Goal: Information Seeking & Learning: Learn about a topic

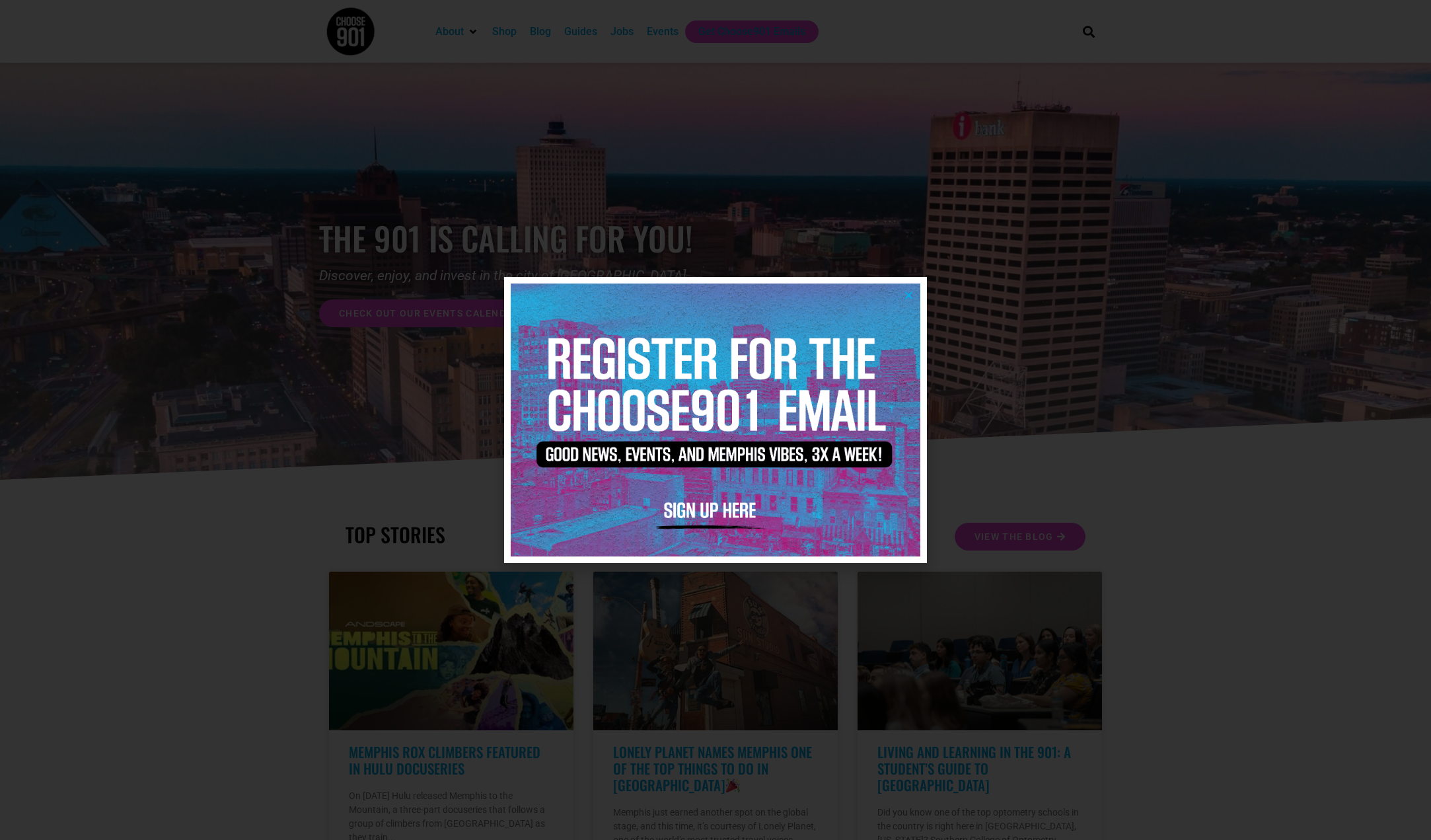
click at [905, 291] on icon "Close" at bounding box center [908, 295] width 10 height 10
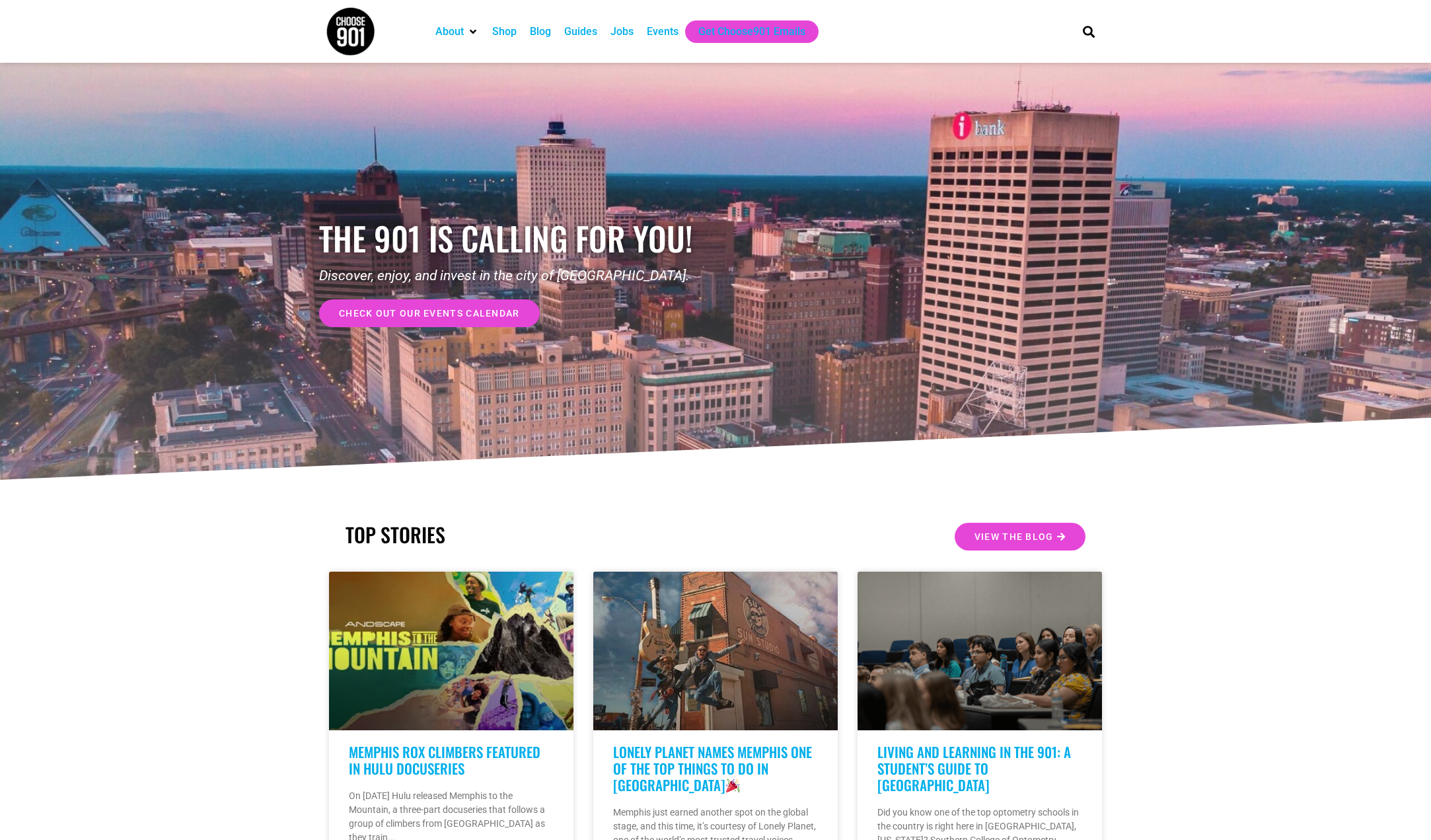
click at [624, 31] on div "Jobs" at bounding box center [621, 32] width 23 height 16
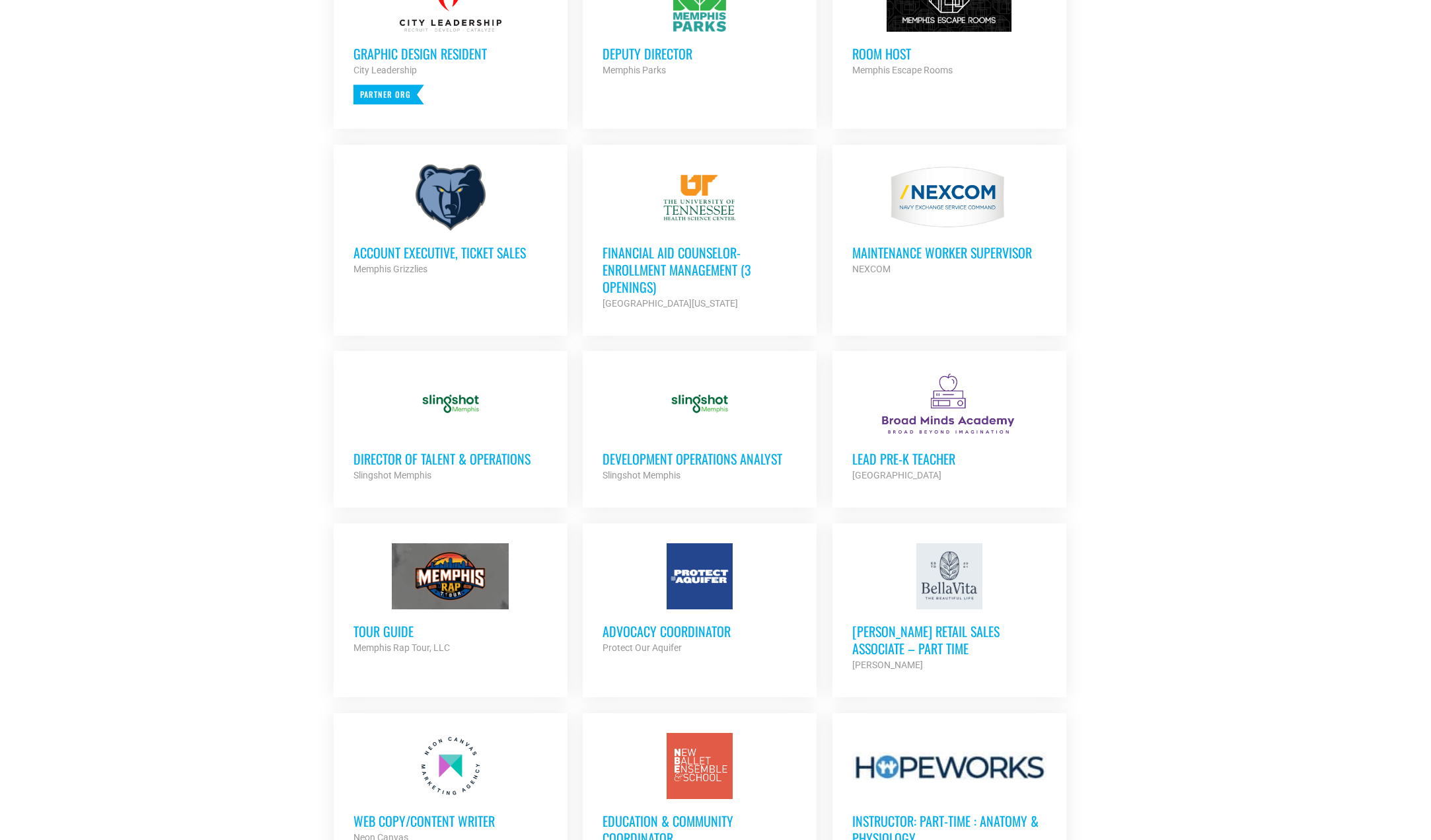
scroll to position [661, 0]
click at [410, 454] on h3 "Director of Talent & Operations" at bounding box center [450, 457] width 194 height 17
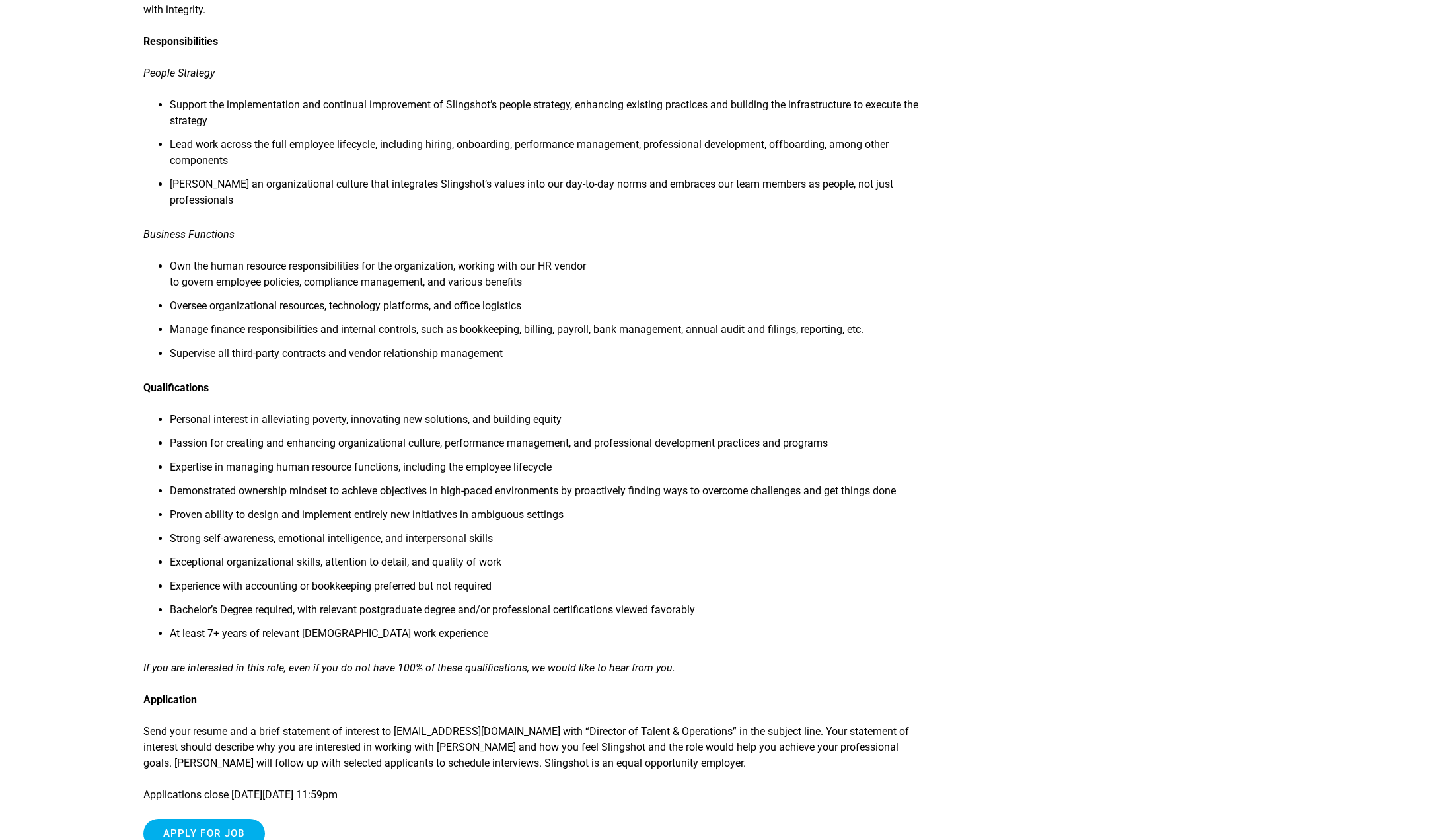
scroll to position [726, 0]
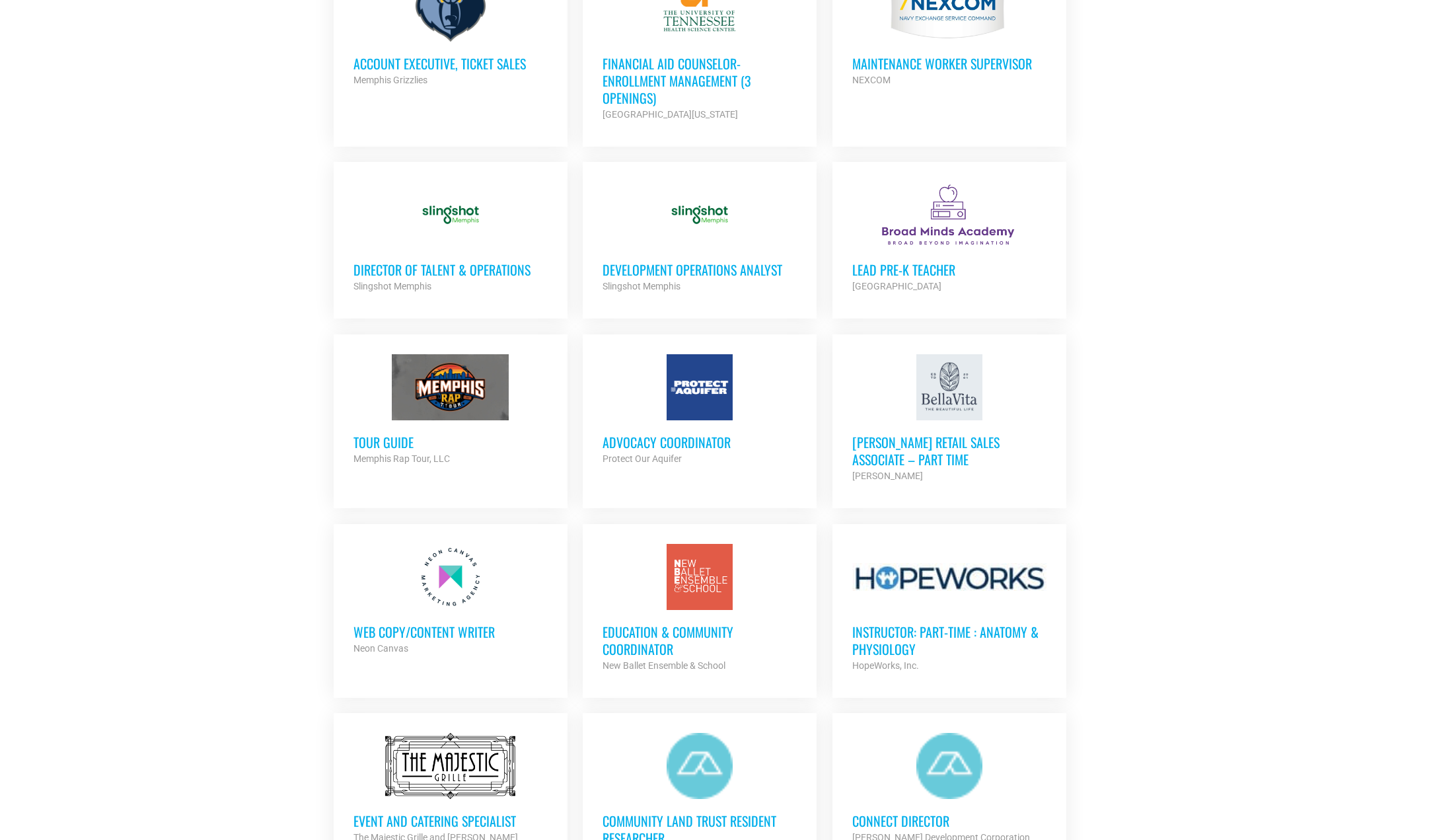
scroll to position [859, 0]
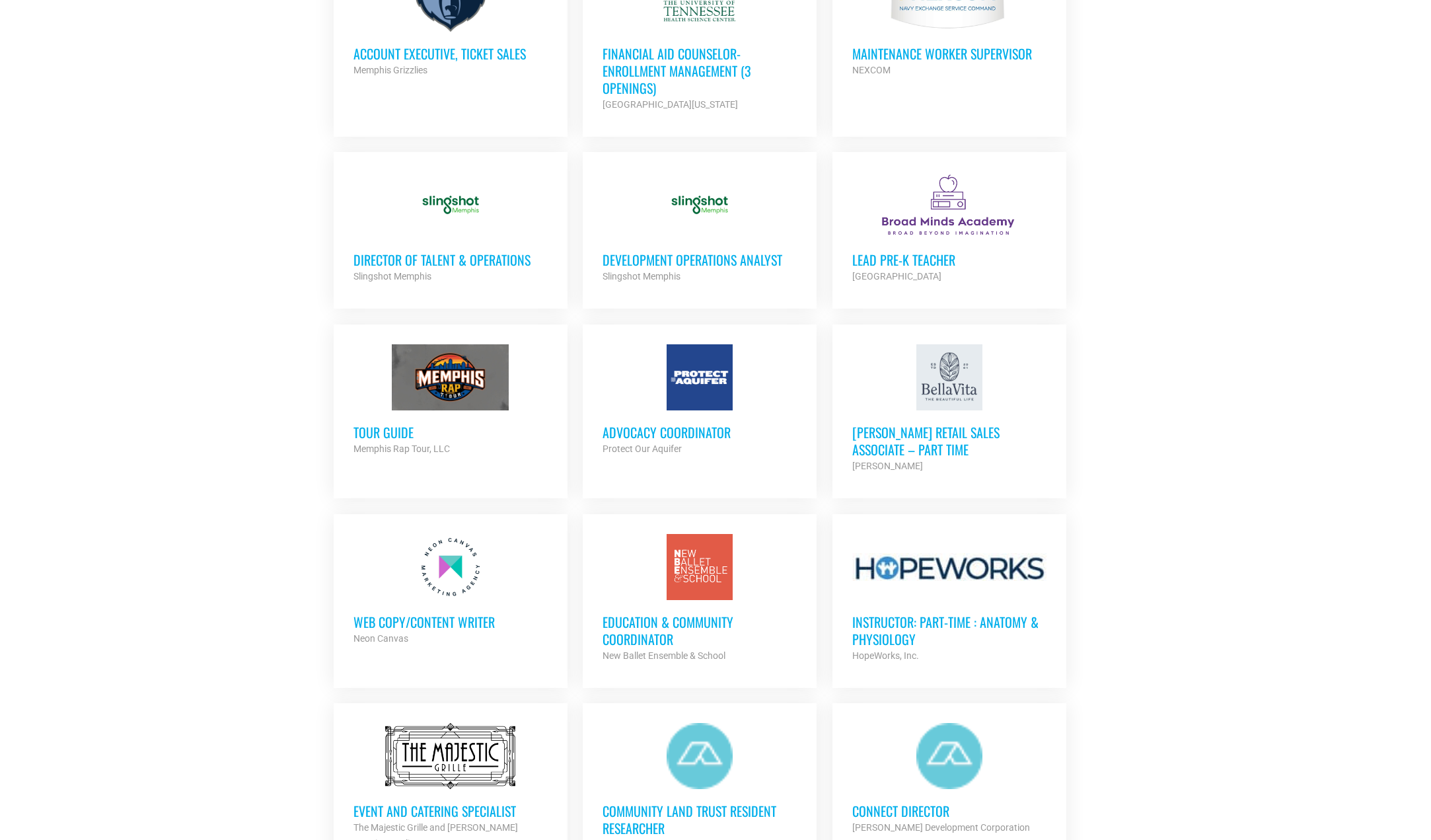
click at [454, 382] on div at bounding box center [450, 377] width 194 height 66
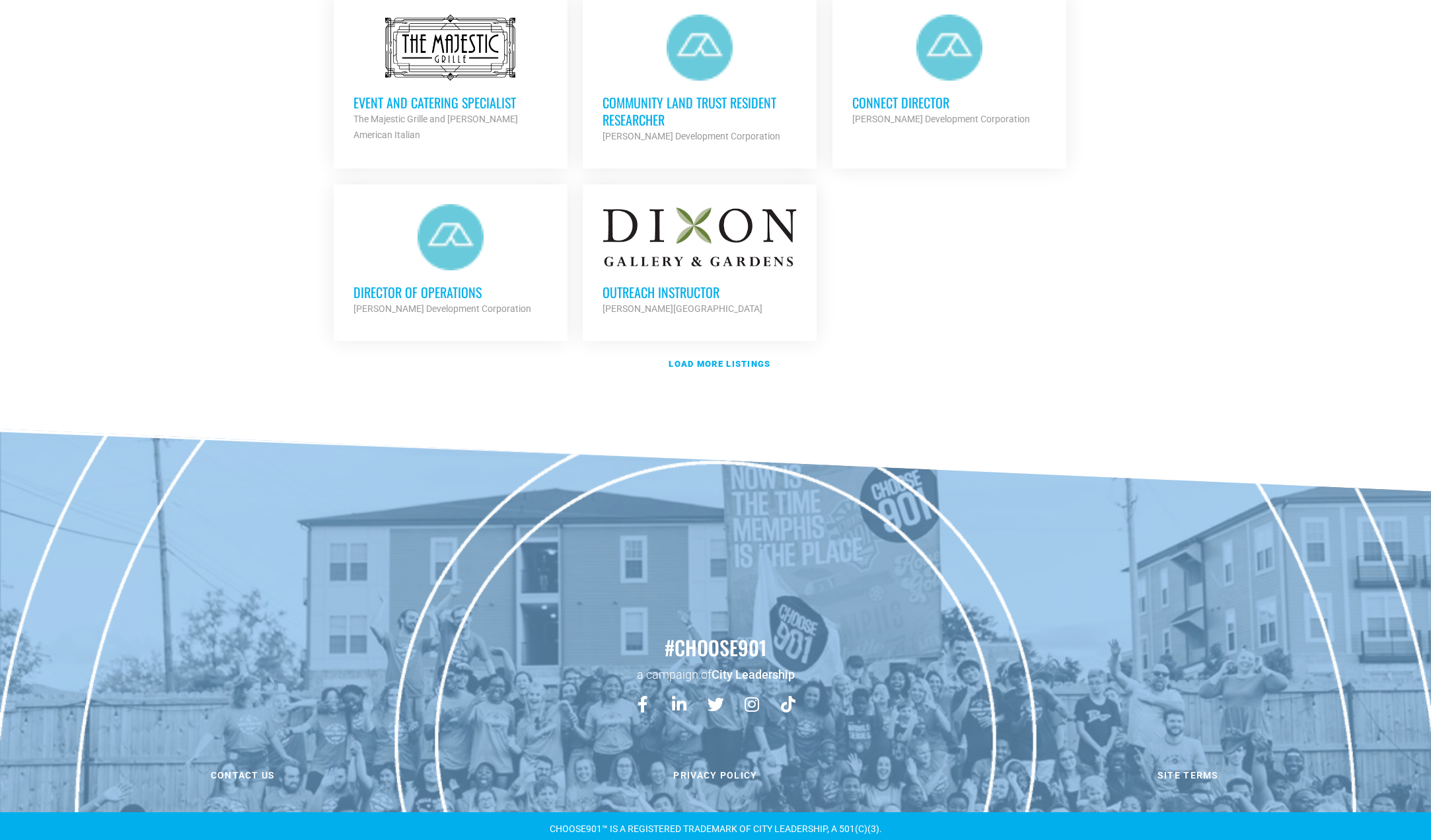
scroll to position [1567, 0]
click at [698, 360] on strong "Load more listings" at bounding box center [719, 363] width 102 height 10
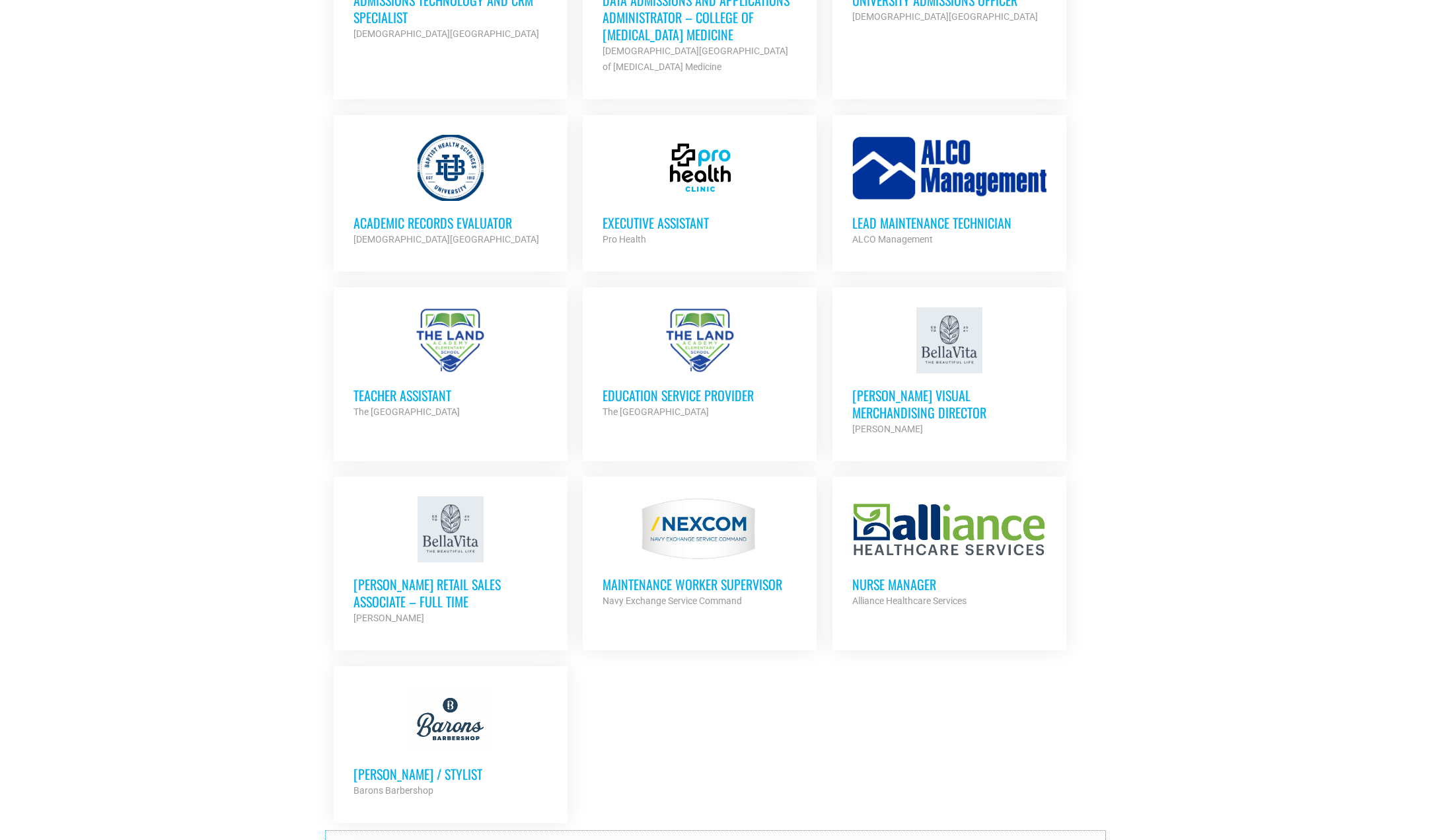
scroll to position [2361, 0]
